Goal: Task Accomplishment & Management: Complete application form

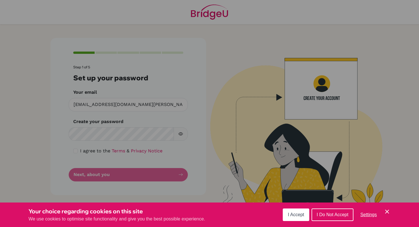
click at [289, 214] on span "I Accept" at bounding box center [296, 214] width 16 height 5
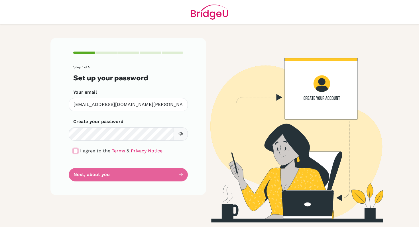
click at [75, 151] on input "checkbox" at bounding box center [75, 151] width 5 height 5
checkbox input "true"
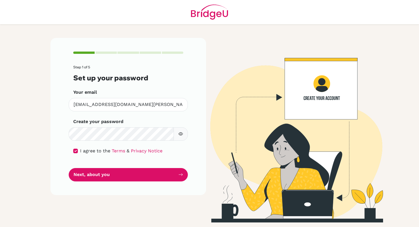
click at [180, 133] on icon "button" at bounding box center [181, 134] width 5 height 3
click at [181, 133] on icon "button" at bounding box center [181, 134] width 3 height 3
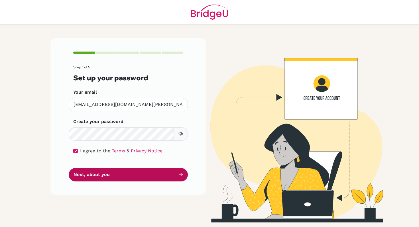
click at [122, 177] on button "Next, about you" at bounding box center [128, 174] width 119 height 13
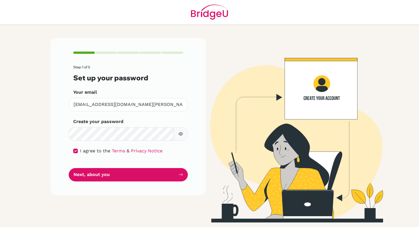
click at [103, 167] on form "Step 1 of 5 Set up your password Your email [EMAIL_ADDRESS][DOMAIN_NAME][PERSON…" at bounding box center [128, 123] width 110 height 116
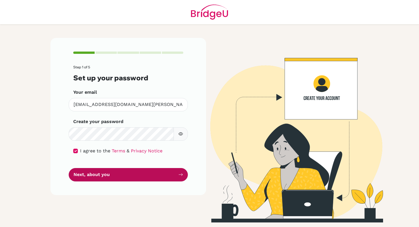
click at [99, 173] on button "Next, about you" at bounding box center [128, 174] width 119 height 13
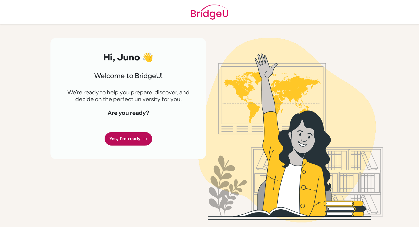
click at [115, 137] on link "Yes, I'm ready" at bounding box center [129, 138] width 48 height 13
